Goal: Information Seeking & Learning: Learn about a topic

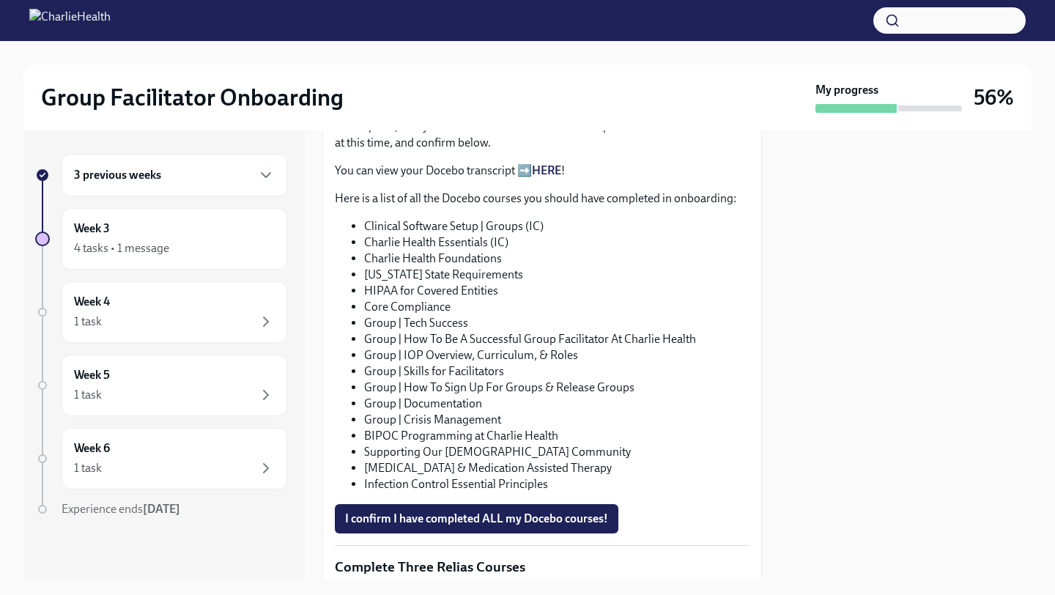
scroll to position [802, 0]
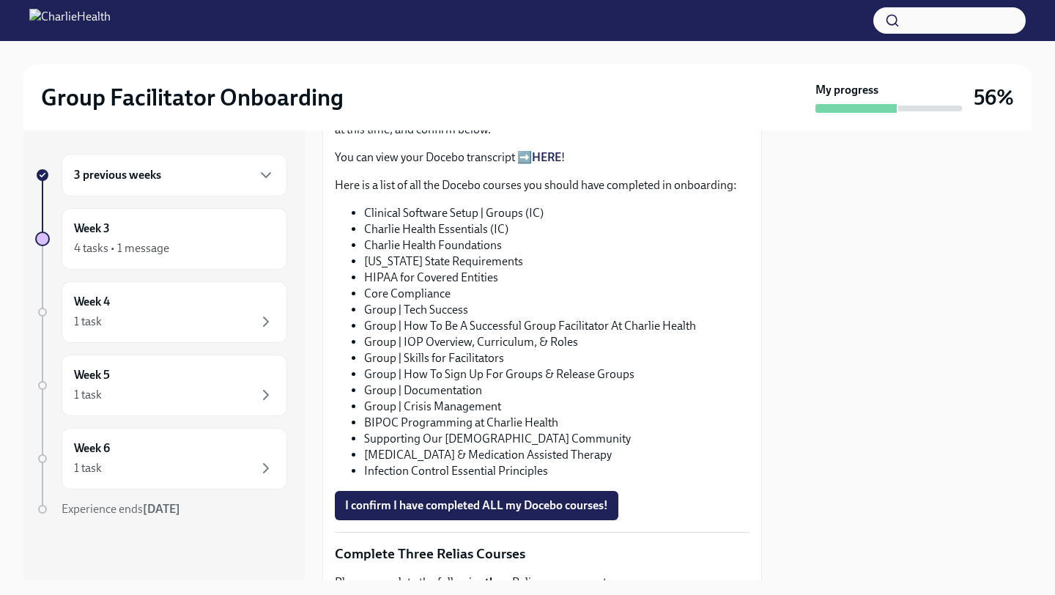
click at [470, 210] on li "Clinical Software Setup | Groups (IC)" at bounding box center [556, 213] width 385 height 16
copy ul "Clinical Software Setup | Groups (IC)"
click at [459, 222] on li "Charlie Health Essentials (IC)" at bounding box center [556, 229] width 385 height 16
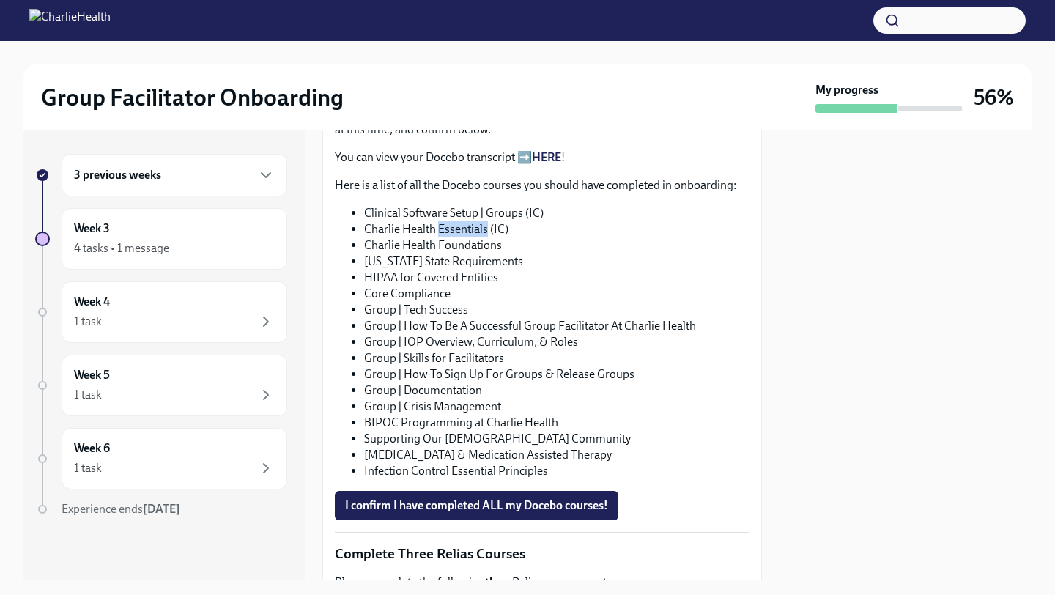
click at [459, 222] on li "Charlie Health Essentials (IC)" at bounding box center [556, 229] width 385 height 16
click at [459, 223] on li "Charlie Health Essentials (IC)" at bounding box center [556, 229] width 385 height 16
copy ul "Charlie Health Essentials (IC)"
click at [454, 241] on li "Charlie Health Foundations" at bounding box center [556, 245] width 385 height 16
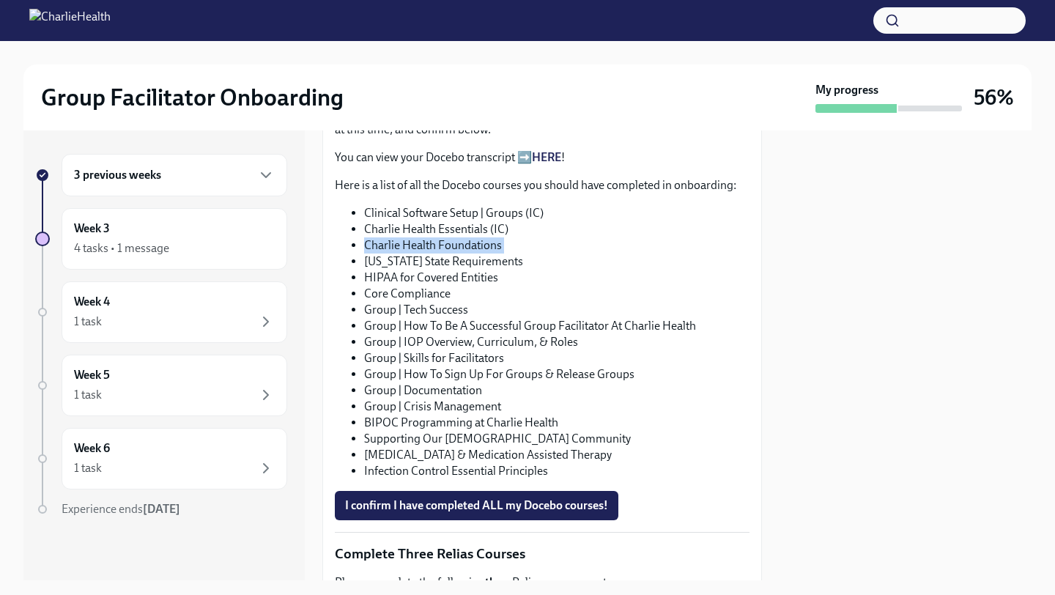
click at [454, 241] on li "Charlie Health Foundations" at bounding box center [556, 245] width 385 height 16
copy ul "Charlie Health Foundations"
click at [440, 254] on li "[US_STATE] State Requirements" at bounding box center [556, 262] width 385 height 16
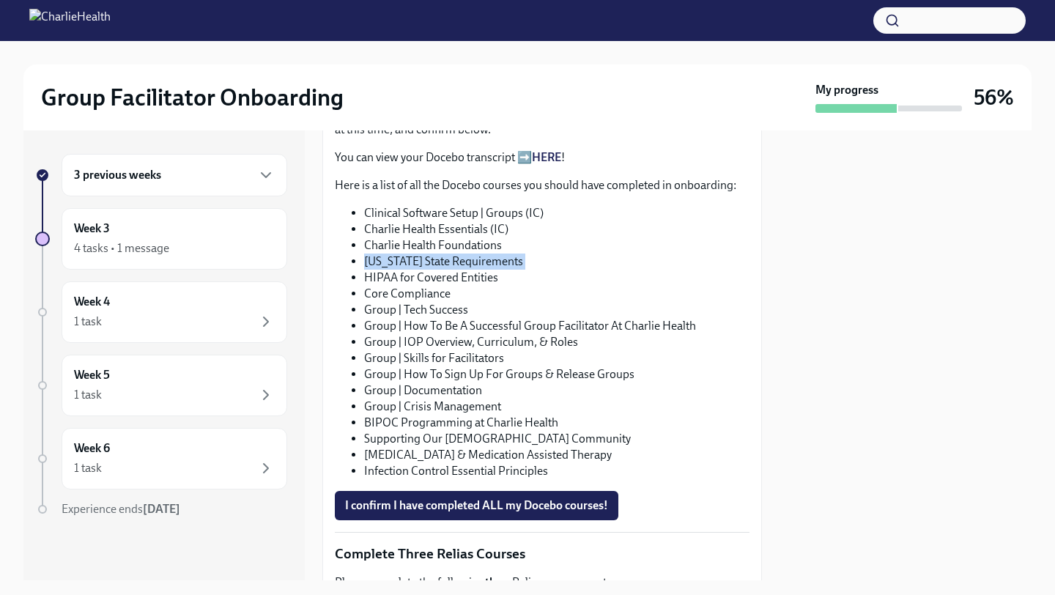
copy ul "[US_STATE] State Requirements"
click at [448, 276] on li "HIPAA for Covered Entities" at bounding box center [556, 278] width 385 height 16
copy ul "HIPAA for Covered Entities"
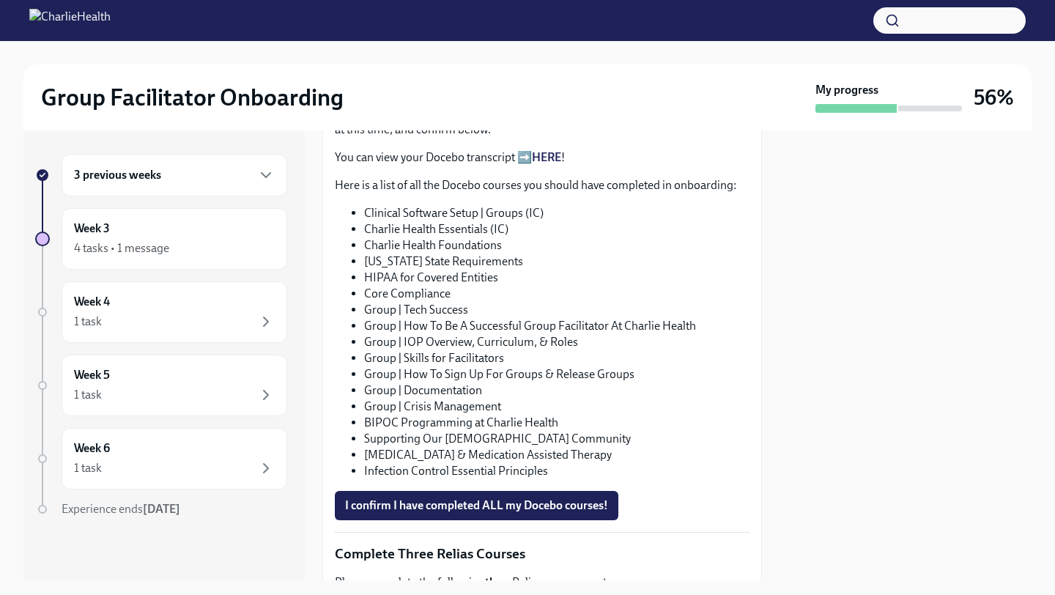
click at [420, 286] on li "Core Compliance" at bounding box center [556, 294] width 385 height 16
copy ul "Core Compliance"
click at [442, 303] on li "Group | Tech Success" at bounding box center [556, 310] width 385 height 16
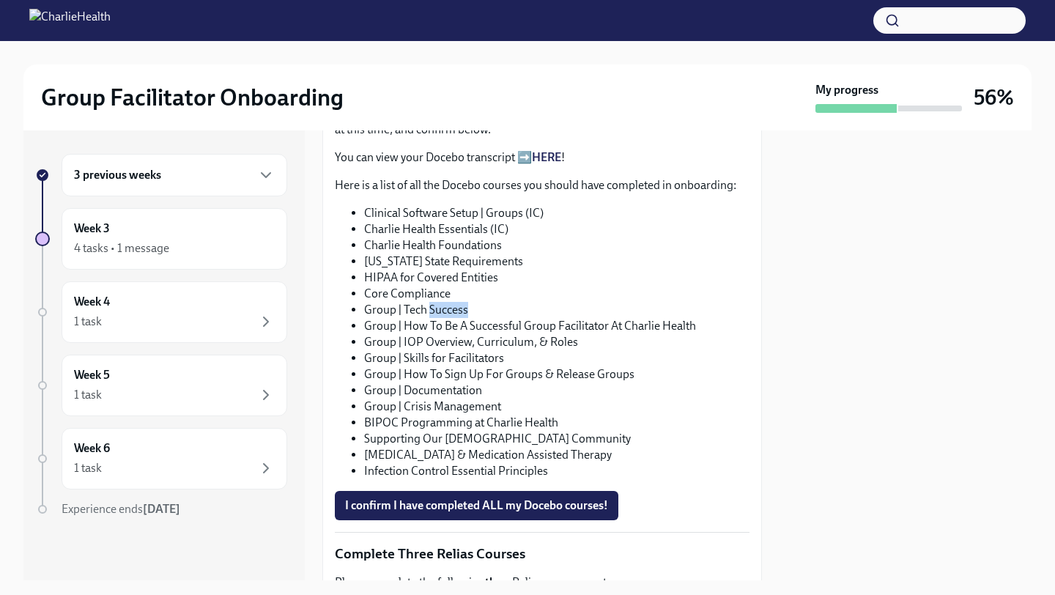
click at [442, 303] on li "Group | Tech Success" at bounding box center [556, 310] width 385 height 16
copy ul "Group | Tech Success"
click at [549, 319] on li "Group | How To Be A Successful Group Facilitator At Charlie Health" at bounding box center [556, 326] width 385 height 16
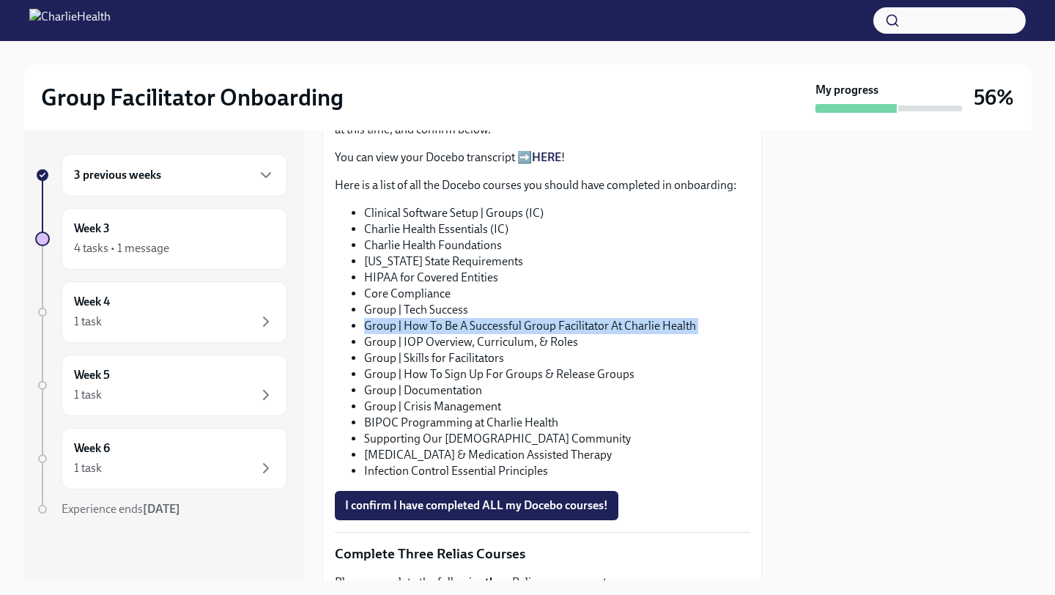
click at [549, 319] on li "Group | How To Be A Successful Group Facilitator At Charlie Health" at bounding box center [556, 326] width 385 height 16
copy ul "Group | How To Be A Successful Group Facilitator At Charlie Health"
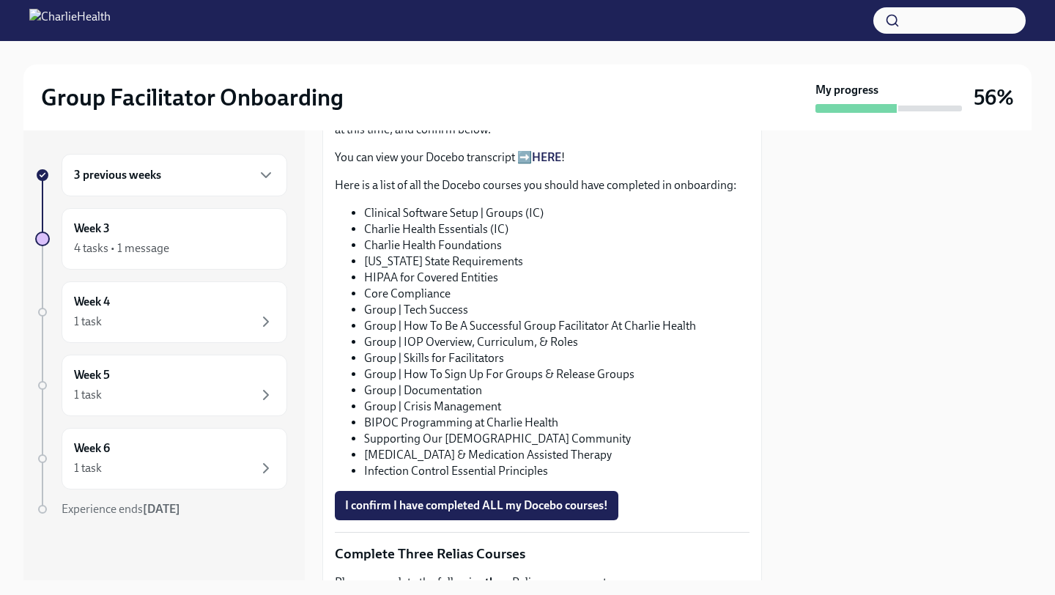
click at [440, 305] on li "Group | Tech Success" at bounding box center [556, 310] width 385 height 16
copy ul "Group | Tech Success"
click at [493, 336] on li "Group | IOP Overview, Curriculum, & Roles" at bounding box center [556, 342] width 385 height 16
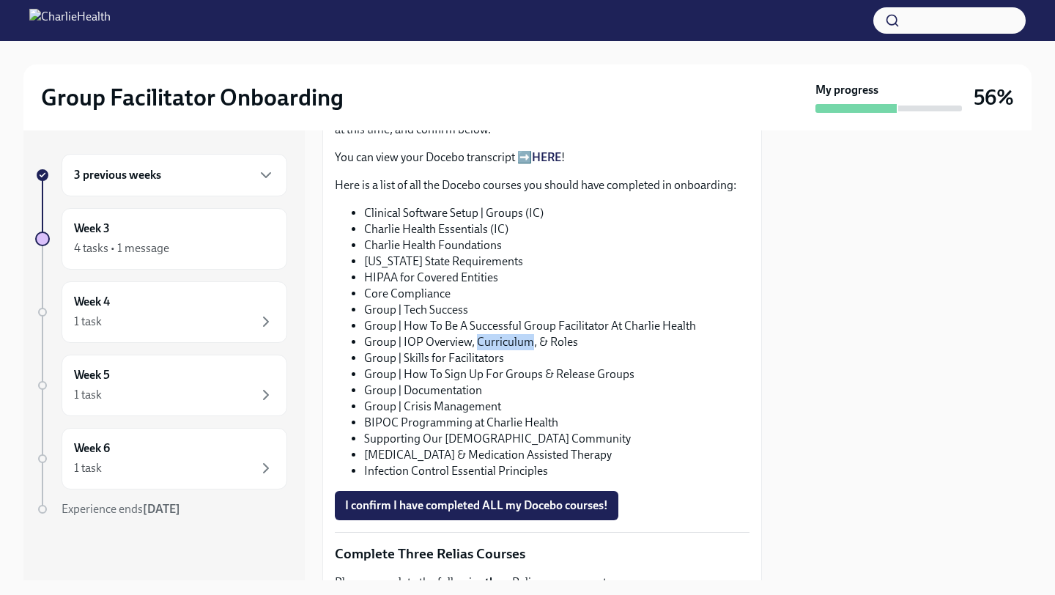
click at [493, 336] on li "Group | IOP Overview, Curriculum, & Roles" at bounding box center [556, 342] width 385 height 16
copy ul "Group | IOP Overview, Curriculum, & Roles"
click at [470, 354] on li "Group | Skills for Facilitators" at bounding box center [556, 358] width 385 height 16
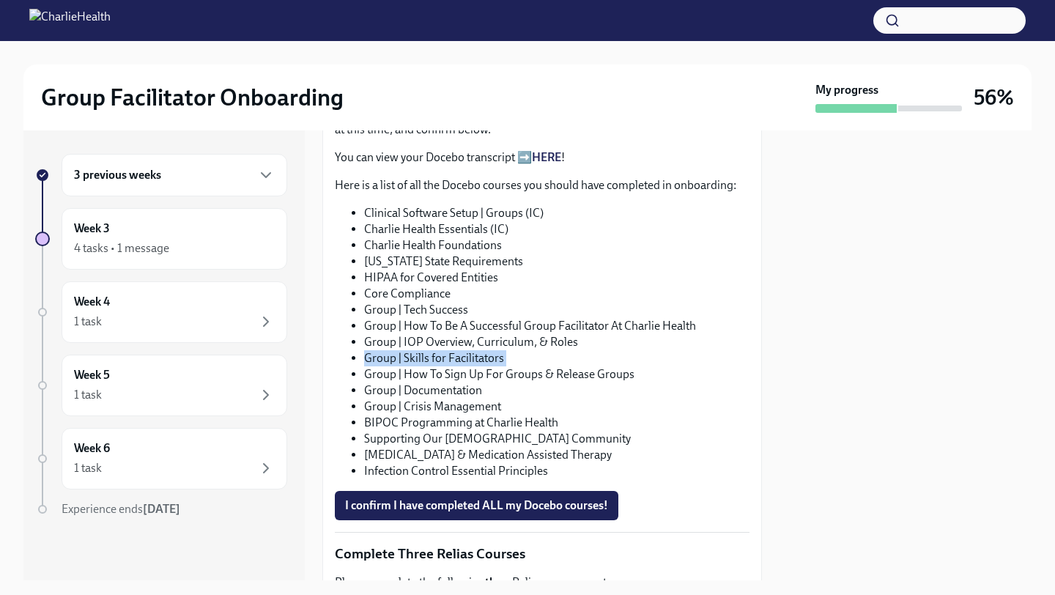
click at [470, 354] on li "Group | Skills for Facilitators" at bounding box center [556, 358] width 385 height 16
click at [527, 366] on li "Group | How To Sign Up For Groups & Release Groups" at bounding box center [556, 374] width 385 height 16
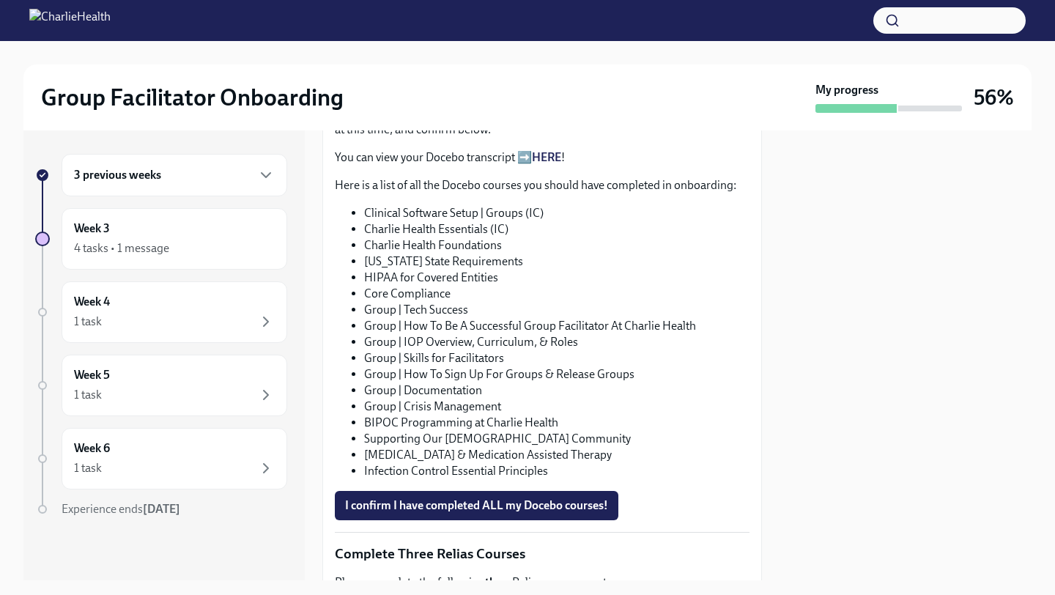
click at [457, 385] on li "Group | Documentation" at bounding box center [556, 390] width 385 height 16
click at [445, 400] on li "Group | Crisis Management" at bounding box center [556, 407] width 385 height 16
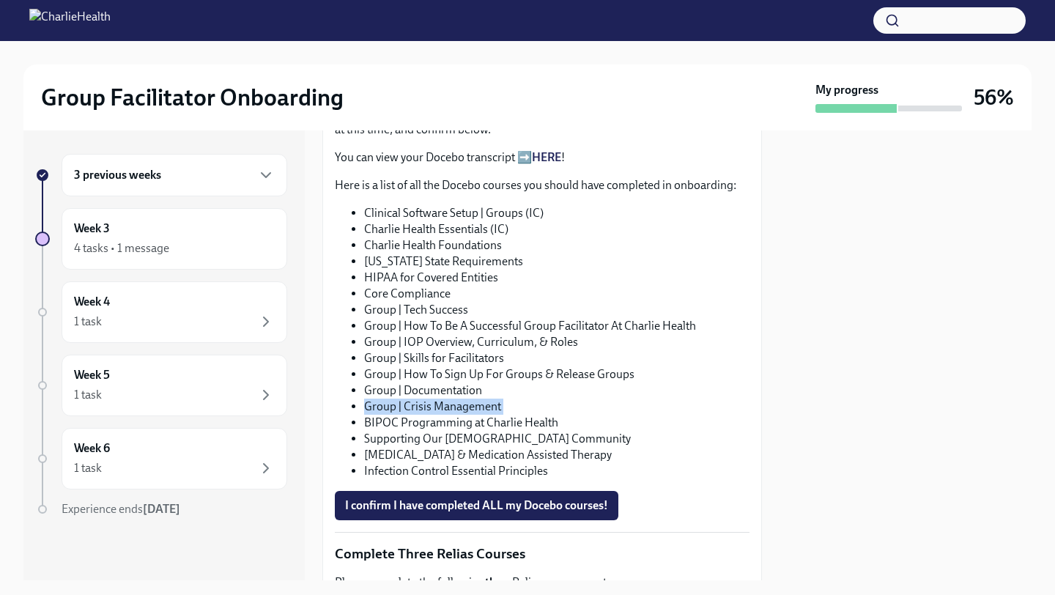
click at [445, 400] on li "Group | Crisis Management" at bounding box center [556, 407] width 385 height 16
click at [494, 421] on li "BIPOC Programming at Charlie Health" at bounding box center [556, 423] width 385 height 16
click at [483, 431] on li "Supporting Our [DEMOGRAPHIC_DATA] Community" at bounding box center [556, 439] width 385 height 16
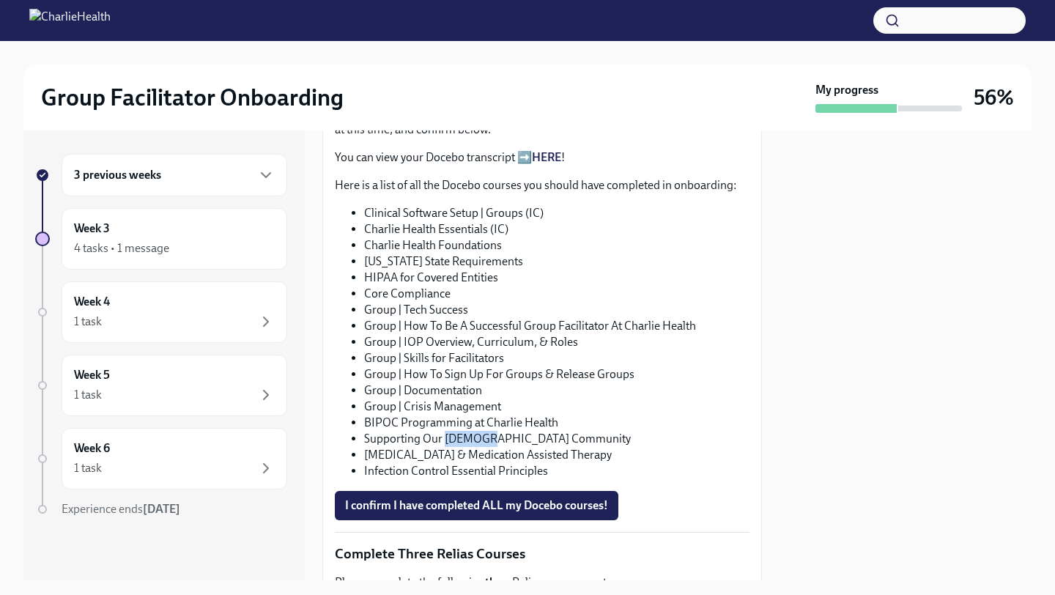
click at [483, 431] on li "Supporting Our [DEMOGRAPHIC_DATA] Community" at bounding box center [556, 439] width 385 height 16
click at [446, 451] on li "[MEDICAL_DATA] & Medication Assisted Therapy" at bounding box center [556, 455] width 385 height 16
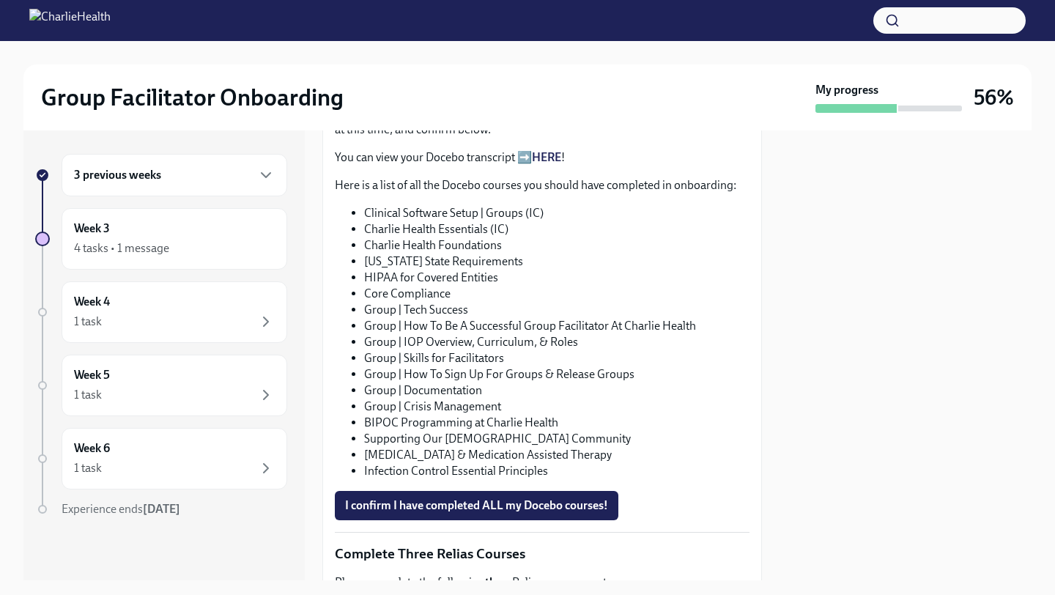
click at [476, 463] on li "Infection Control Essential Principles" at bounding box center [556, 471] width 385 height 16
click at [451, 506] on span "I confirm I have completed ALL my Docebo courses!" at bounding box center [476, 505] width 263 height 15
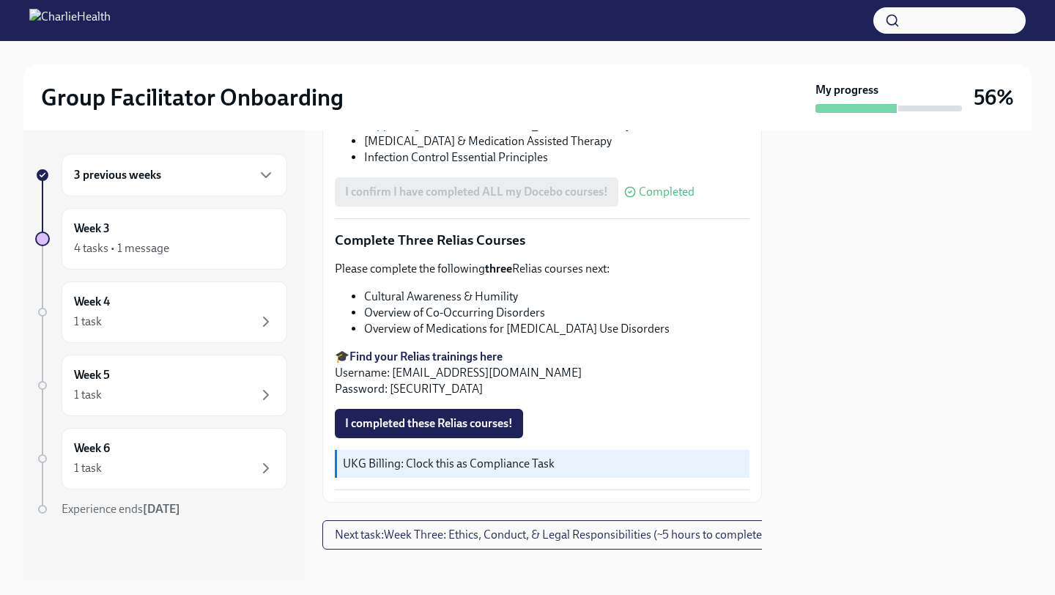
scroll to position [1139, 0]
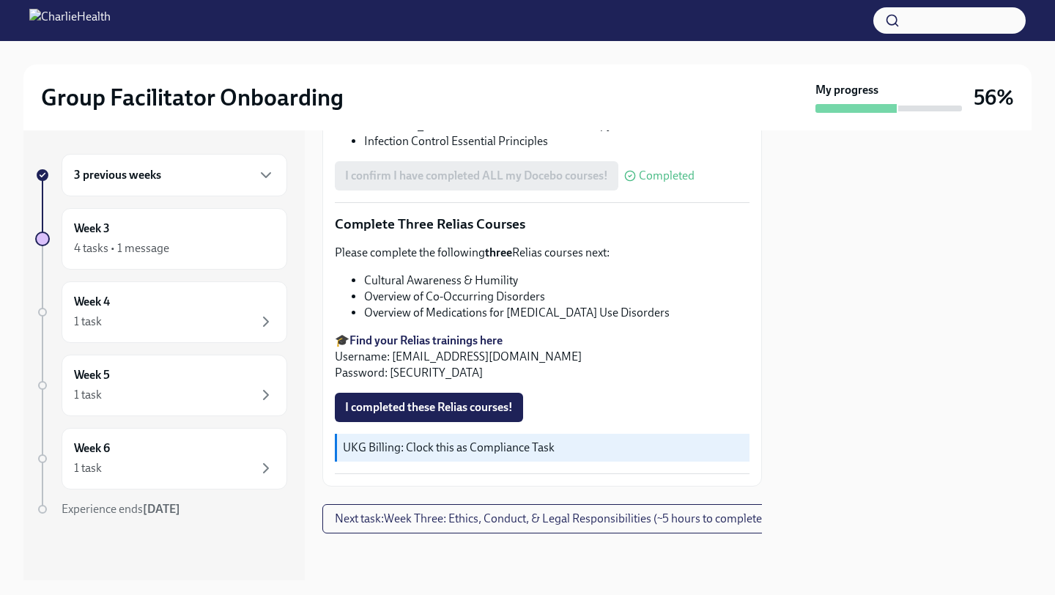
click at [483, 273] on li "Cultural Awareness & Humility" at bounding box center [556, 281] width 385 height 16
click at [498, 289] on li "Overview of Co-Occurring Disorders" at bounding box center [556, 297] width 385 height 16
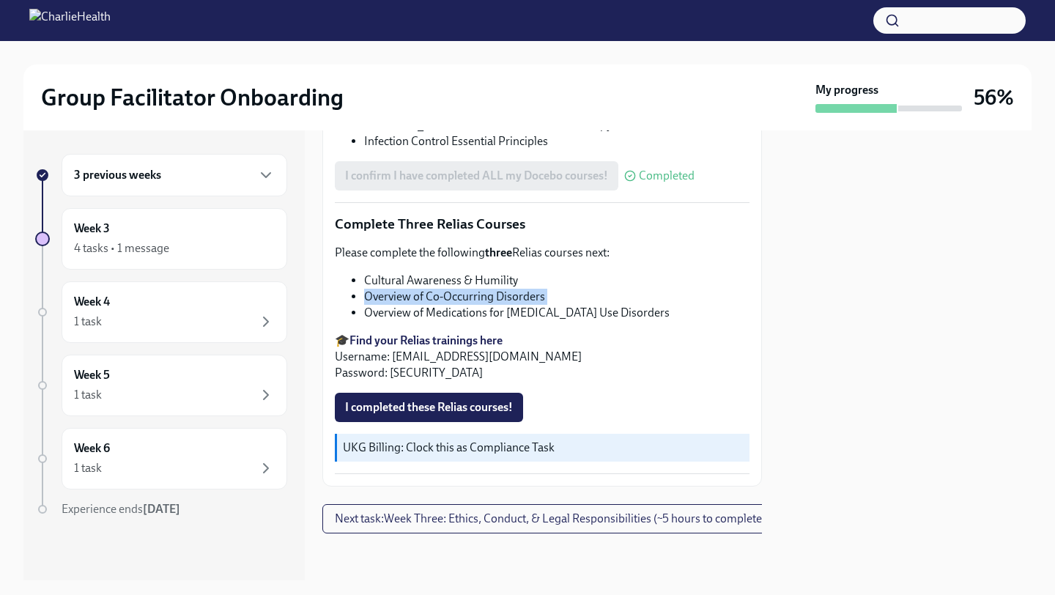
click at [498, 289] on li "Overview of Co-Occurring Disorders" at bounding box center [556, 297] width 385 height 16
click at [483, 305] on li "Overview of Medications for [MEDICAL_DATA] Use Disorders" at bounding box center [556, 313] width 385 height 16
click at [483, 289] on li "Overview of Co-Occurring Disorders" at bounding box center [556, 297] width 385 height 16
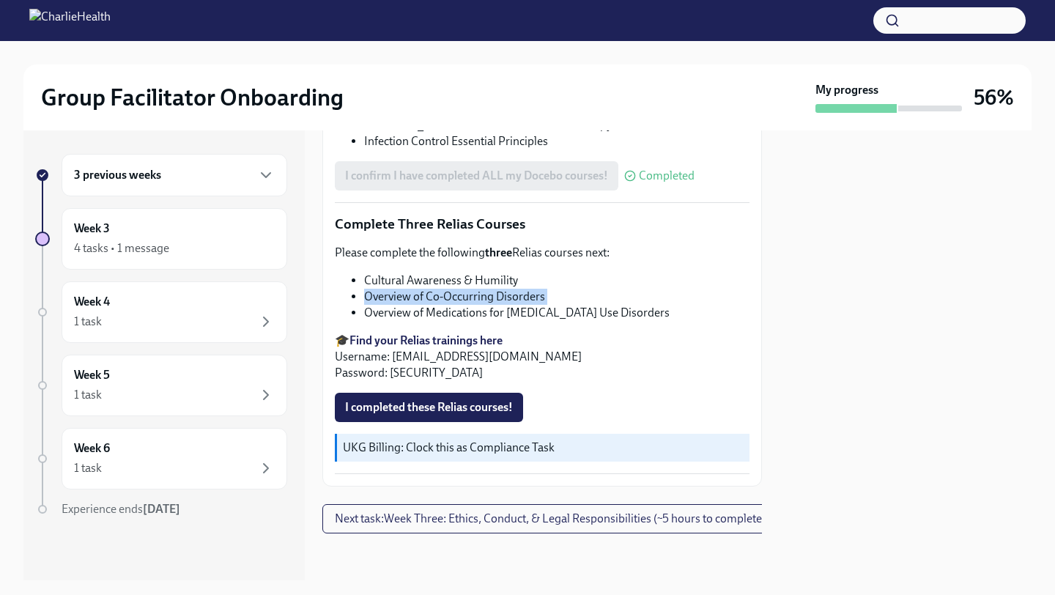
click at [483, 289] on li "Overview of Co-Occurring Disorders" at bounding box center [556, 297] width 385 height 16
click at [543, 305] on li "Overview of Medications for [MEDICAL_DATA] Use Disorders" at bounding box center [556, 313] width 385 height 16
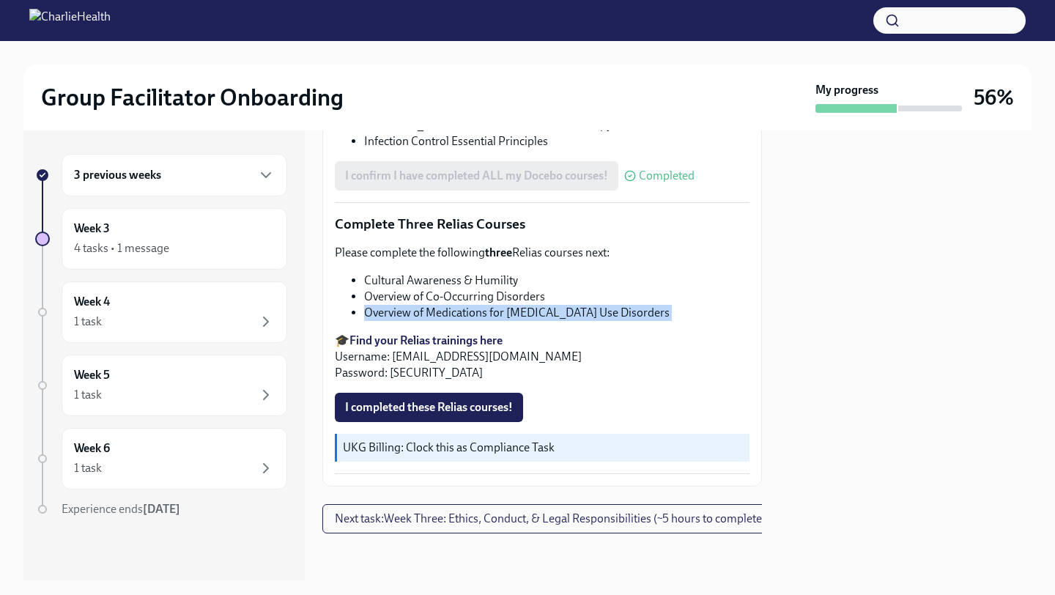
click at [543, 305] on li "Overview of Medications for [MEDICAL_DATA] Use Disorders" at bounding box center [556, 313] width 385 height 16
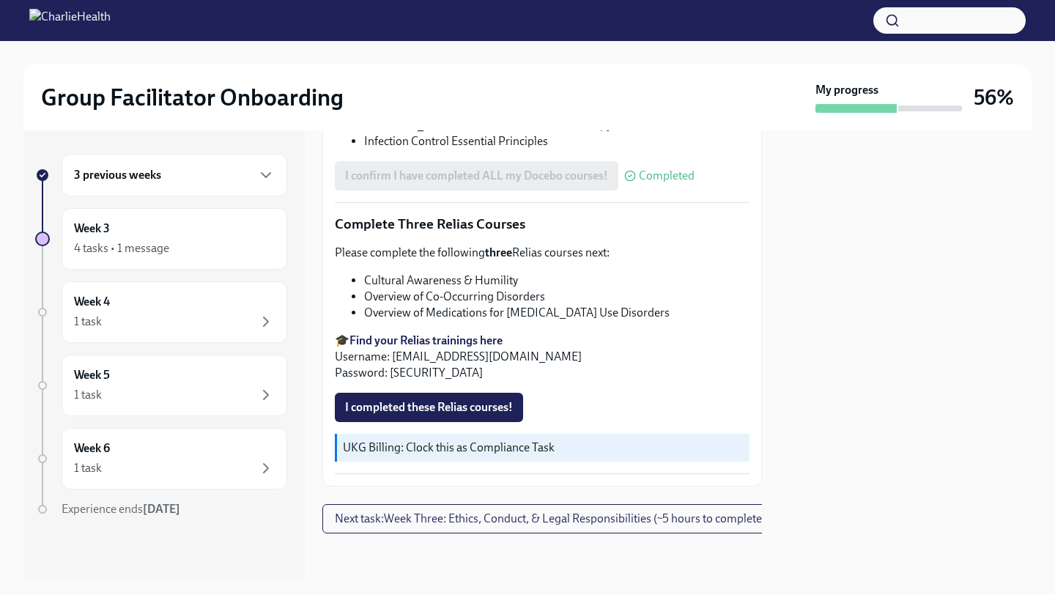
click at [466, 289] on li "Overview of Co-Occurring Disorders" at bounding box center [556, 297] width 385 height 16
click at [246, 174] on div "3 previous weeks" at bounding box center [174, 175] width 201 height 18
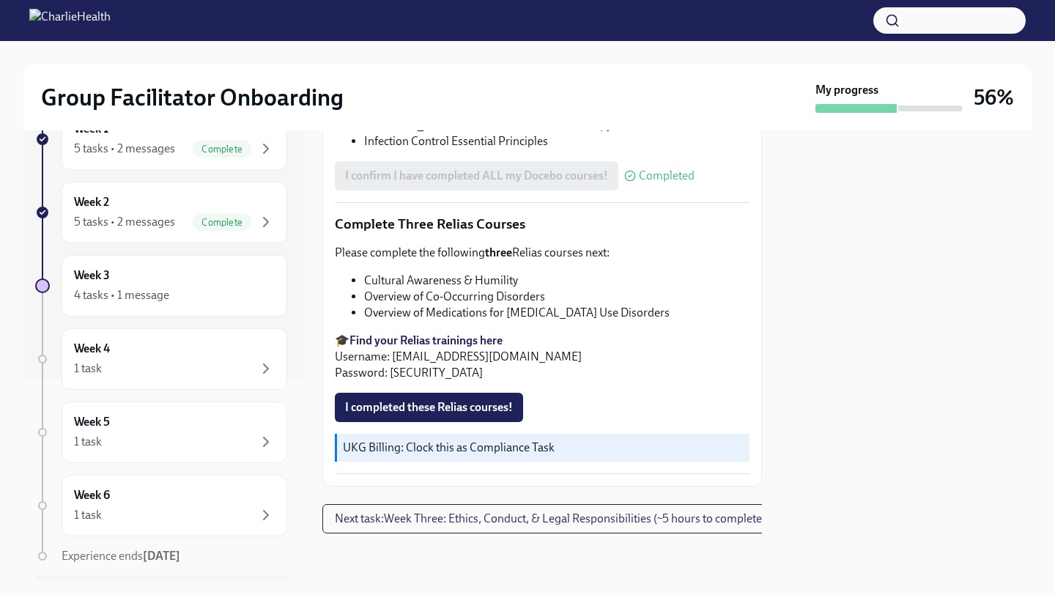
scroll to position [243, 0]
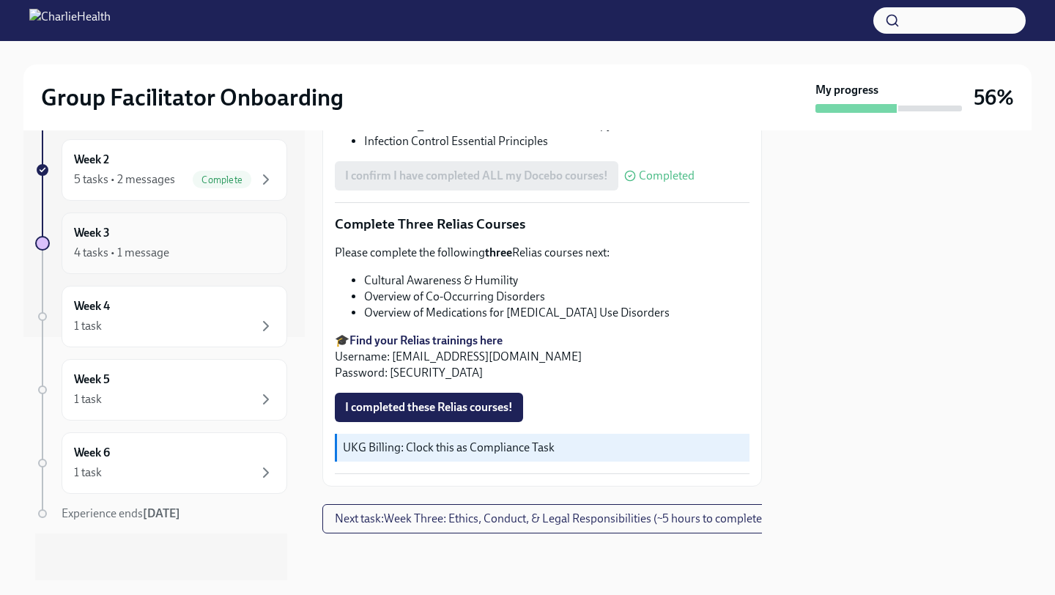
click at [192, 248] on div "4 tasks • 1 message" at bounding box center [174, 253] width 201 height 18
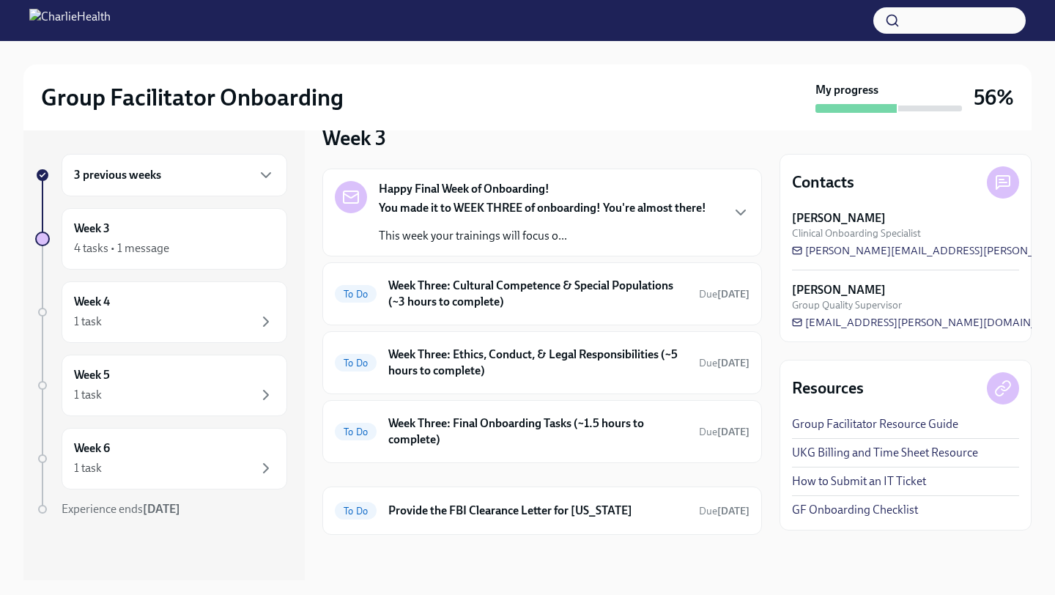
scroll to position [31, 0]
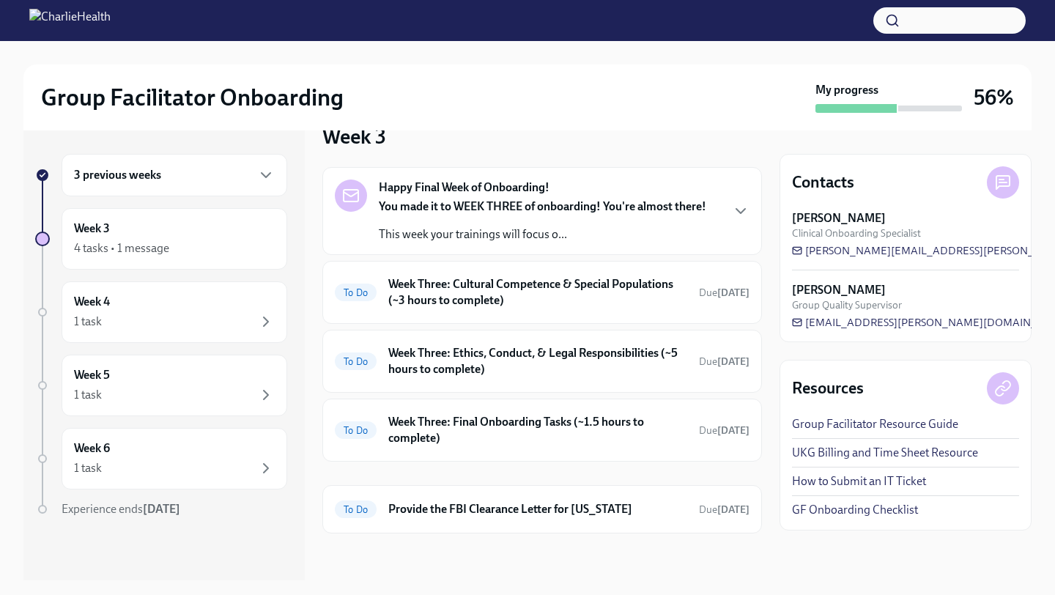
click at [617, 238] on p "This week your trainings will focus o..." at bounding box center [543, 234] width 328 height 16
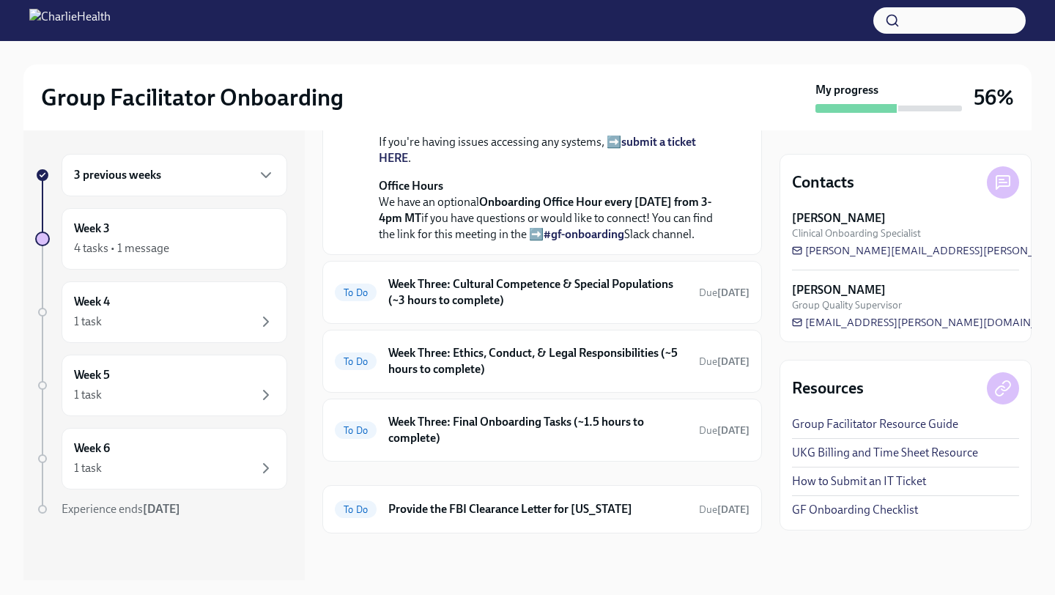
scroll to position [613, 0]
click at [635, 305] on h6 "Week Three: Cultural Competence & Special Populations (~3 hours to complete)" at bounding box center [537, 292] width 299 height 32
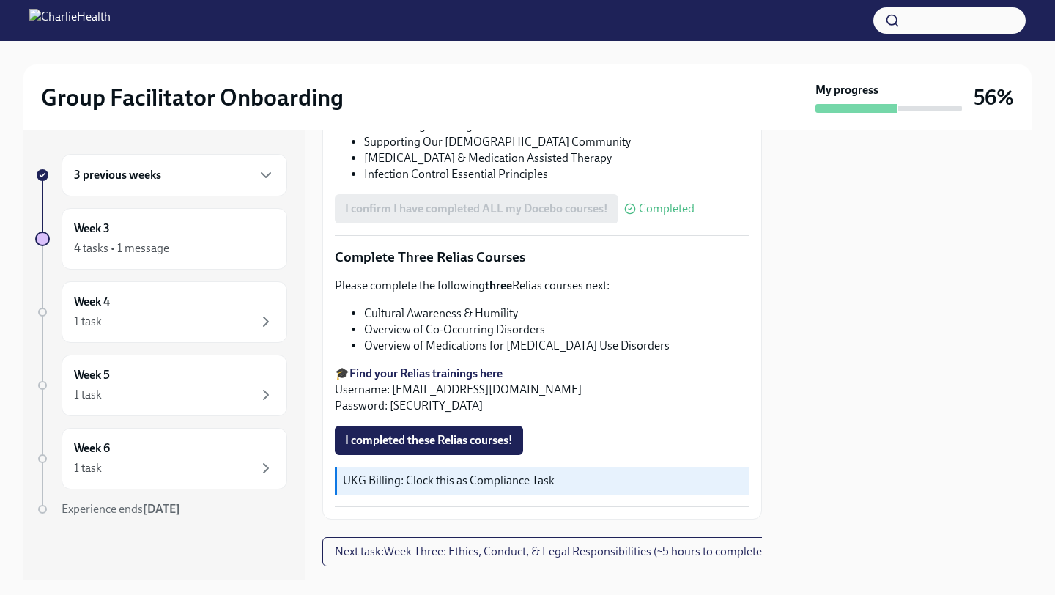
scroll to position [1139, 0]
